Goal: Information Seeking & Learning: Learn about a topic

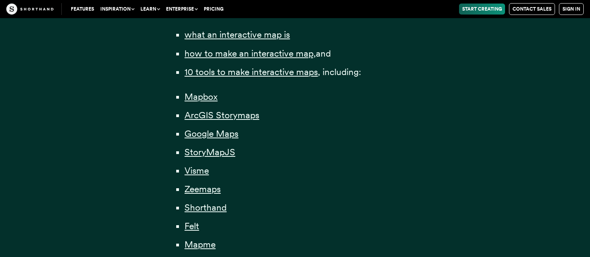
scroll to position [590, 0]
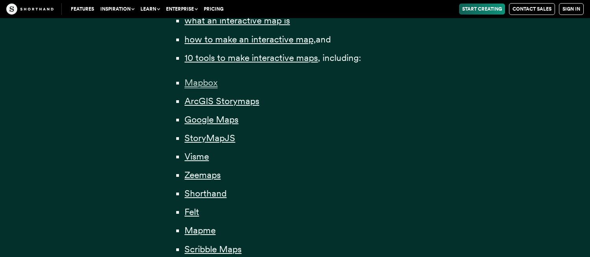
click at [206, 83] on span "Mapbox" at bounding box center [200, 82] width 33 height 11
click at [215, 120] on span "Google Maps" at bounding box center [211, 119] width 54 height 11
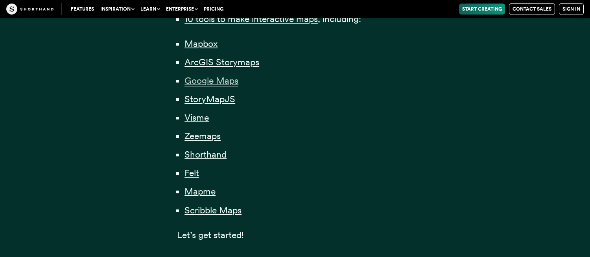
scroll to position [668, 0]
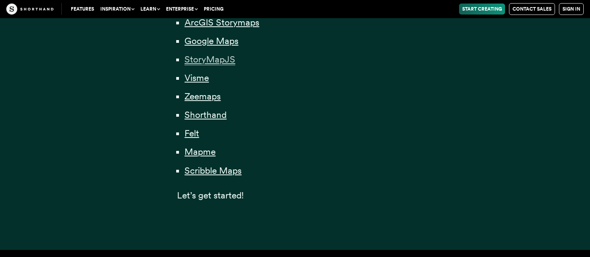
click at [222, 61] on span "StoryMapJS" at bounding box center [209, 59] width 51 height 11
click at [206, 116] on span "Shorthand" at bounding box center [205, 114] width 42 height 11
click at [196, 153] on span "Mapme" at bounding box center [199, 151] width 31 height 11
click at [200, 169] on span "Scribble Maps" at bounding box center [212, 170] width 57 height 11
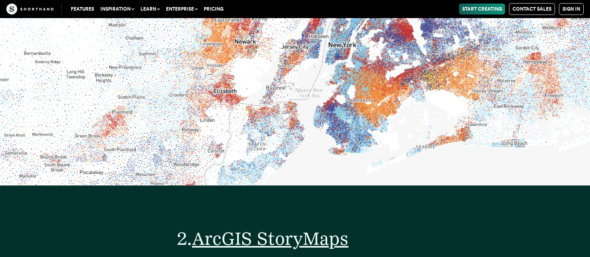
scroll to position [4300, 0]
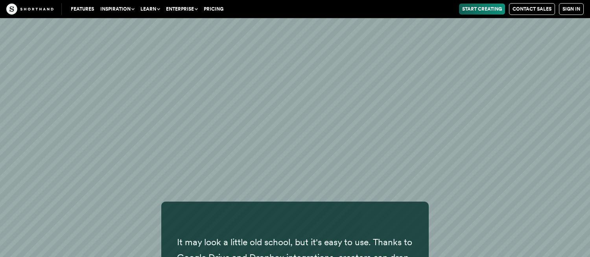
scroll to position [8078, 0]
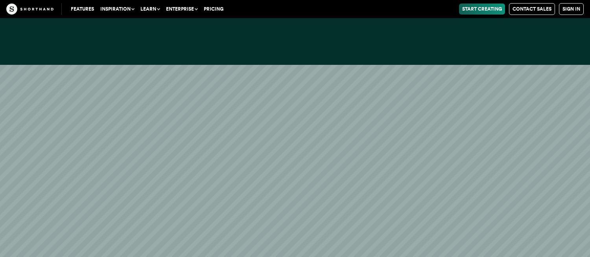
scroll to position [12283, 0]
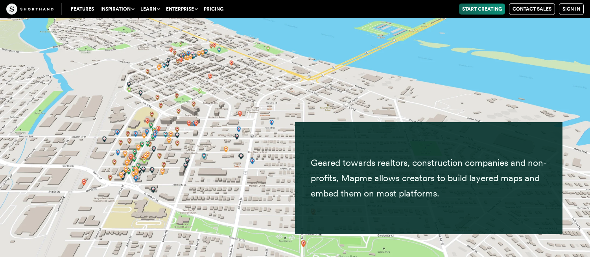
scroll to position [15071, 0]
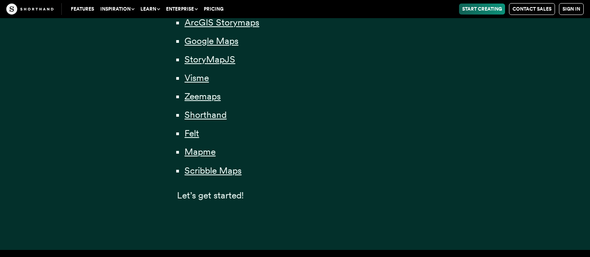
scroll to position [668, 0]
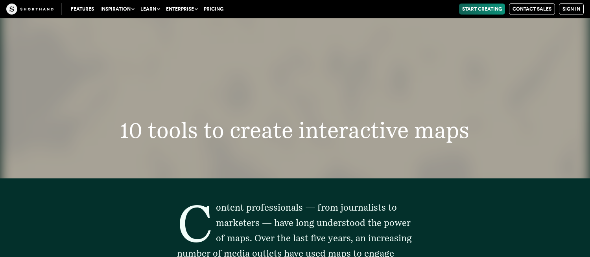
scroll to position [4103, 0]
